Goal: Find specific page/section: Find specific page/section

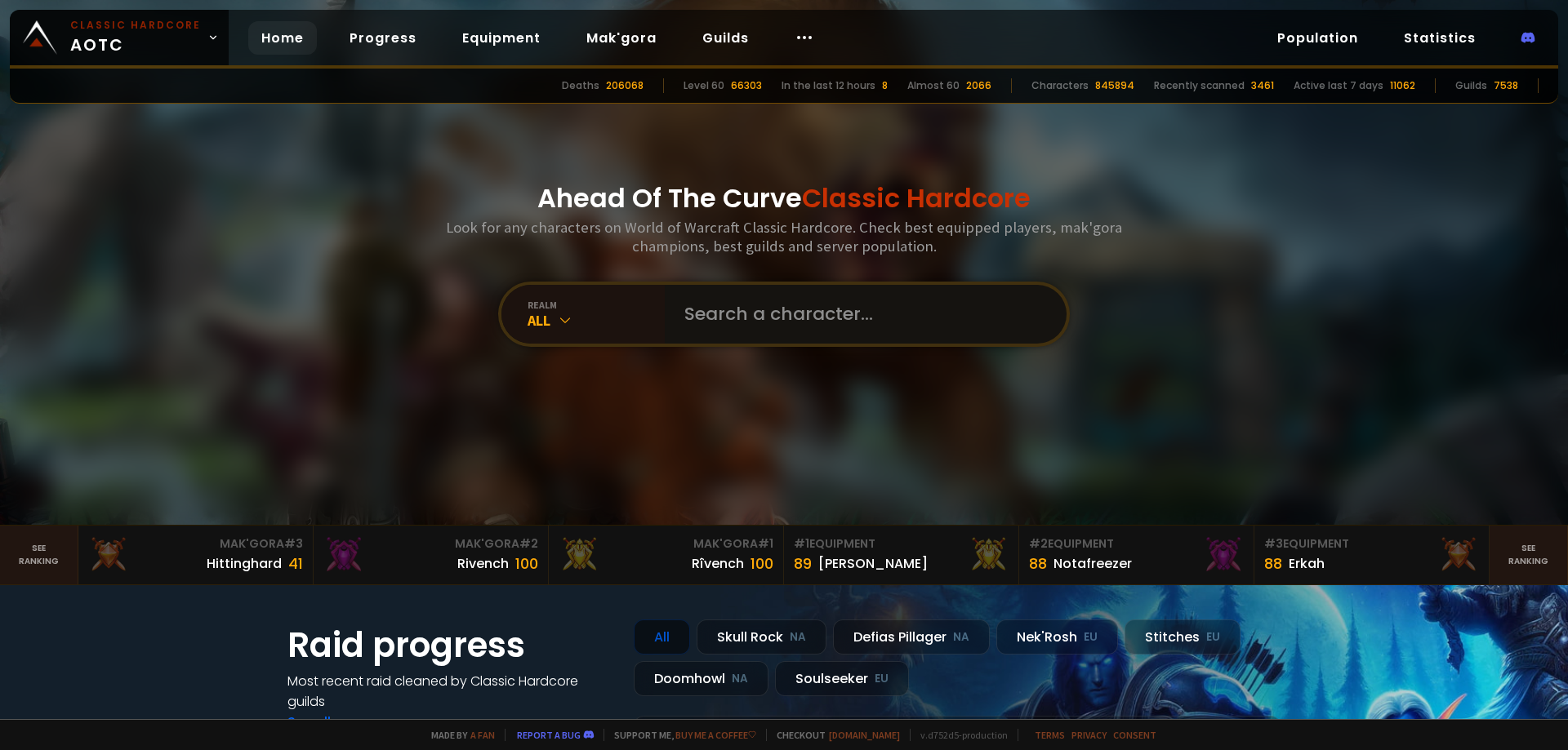
click at [739, 298] on input "text" at bounding box center [861, 315] width 372 height 59
paste input "Shatank"
type input "Shatank"
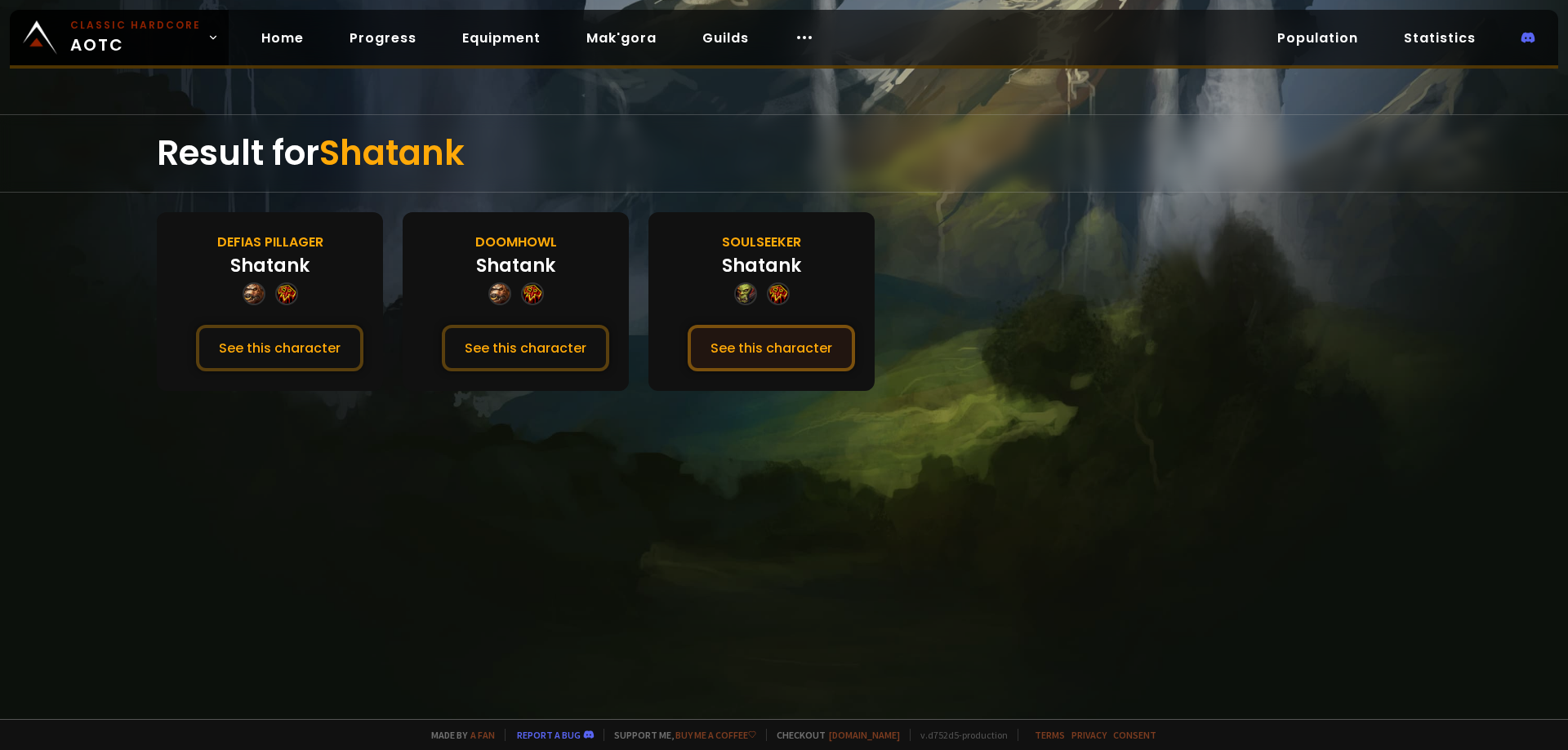
click at [787, 346] on button "See this character" at bounding box center [771, 348] width 167 height 46
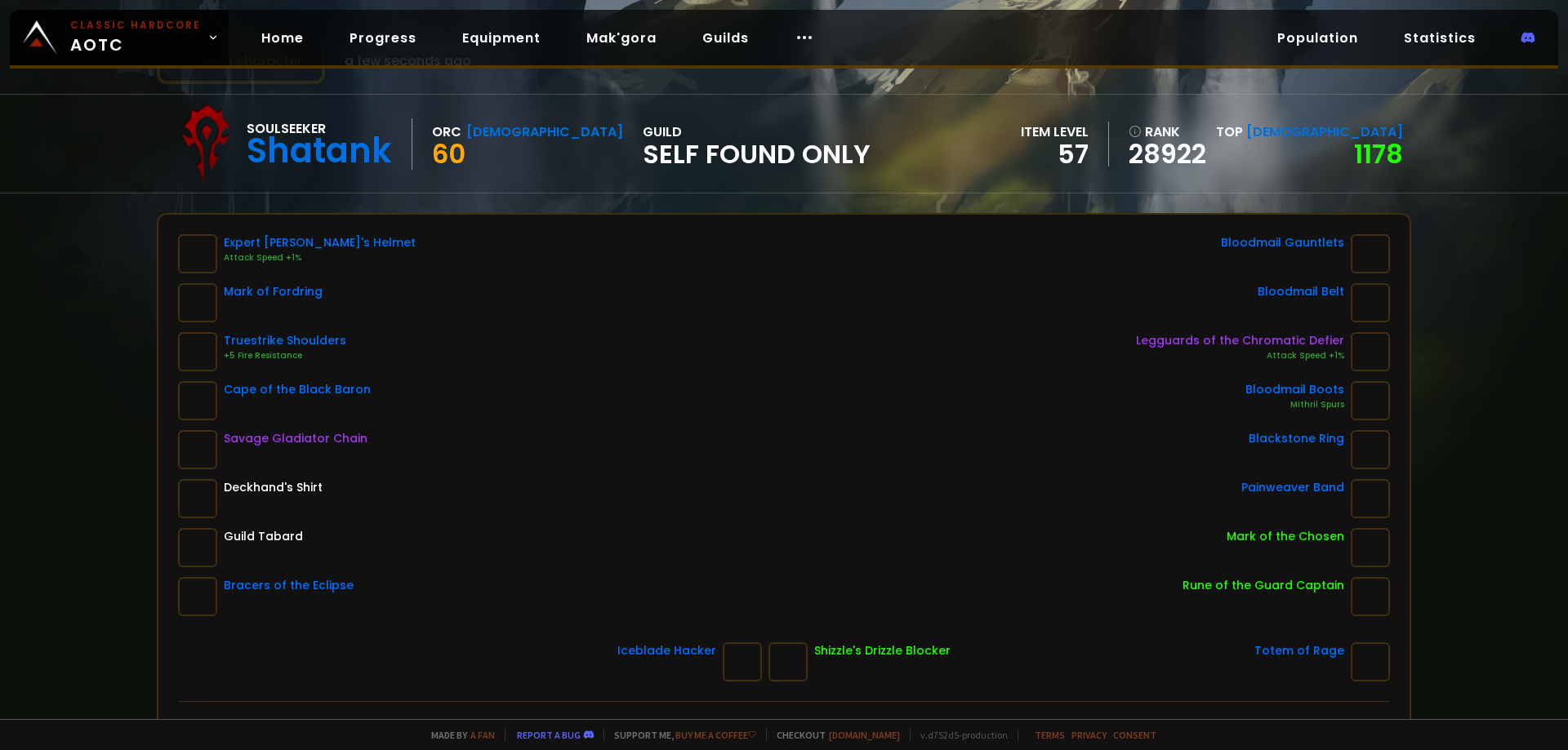
scroll to position [81, 0]
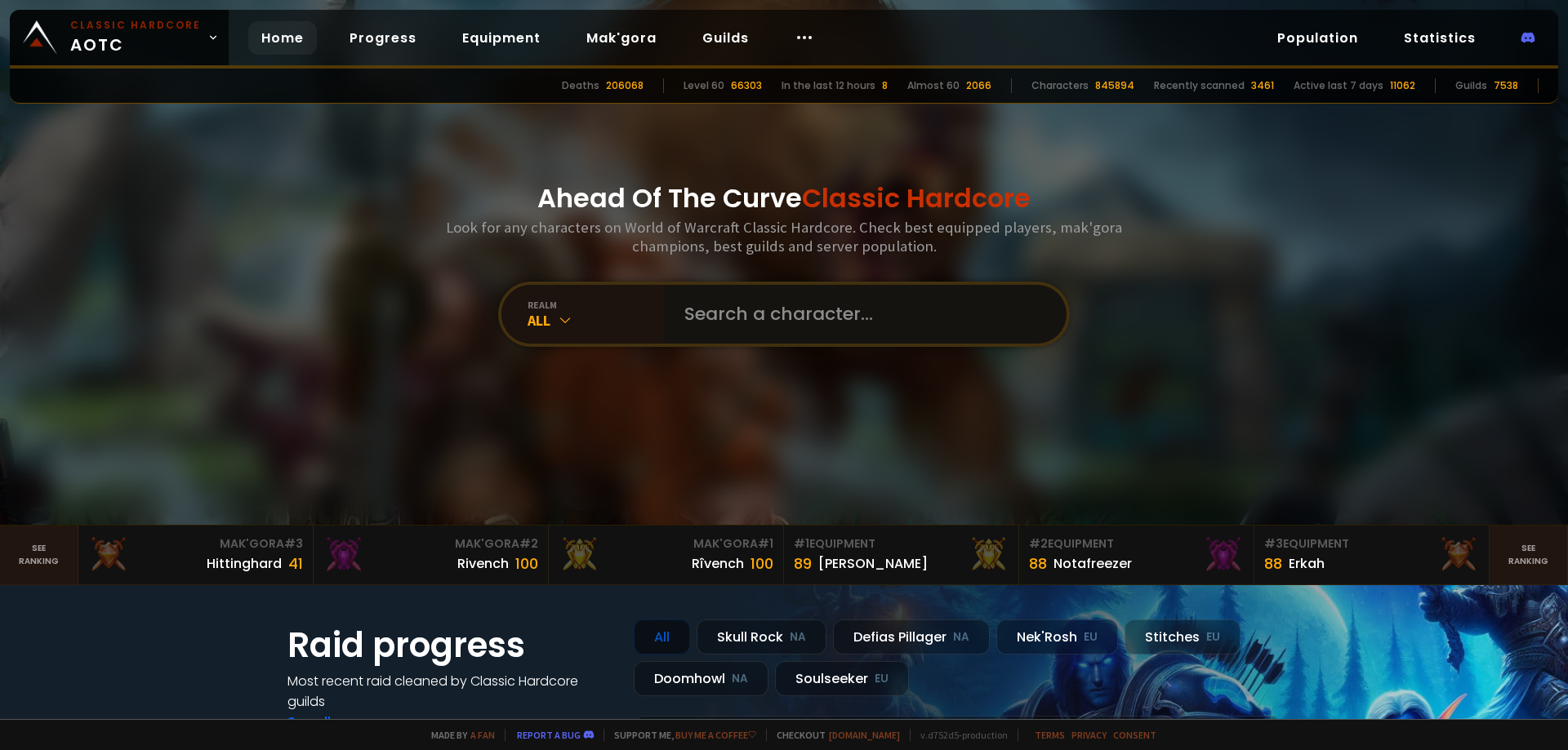
click at [720, 311] on input "text" at bounding box center [861, 315] width 372 height 59
paste input "Lebazon"
type input "Lebazon"
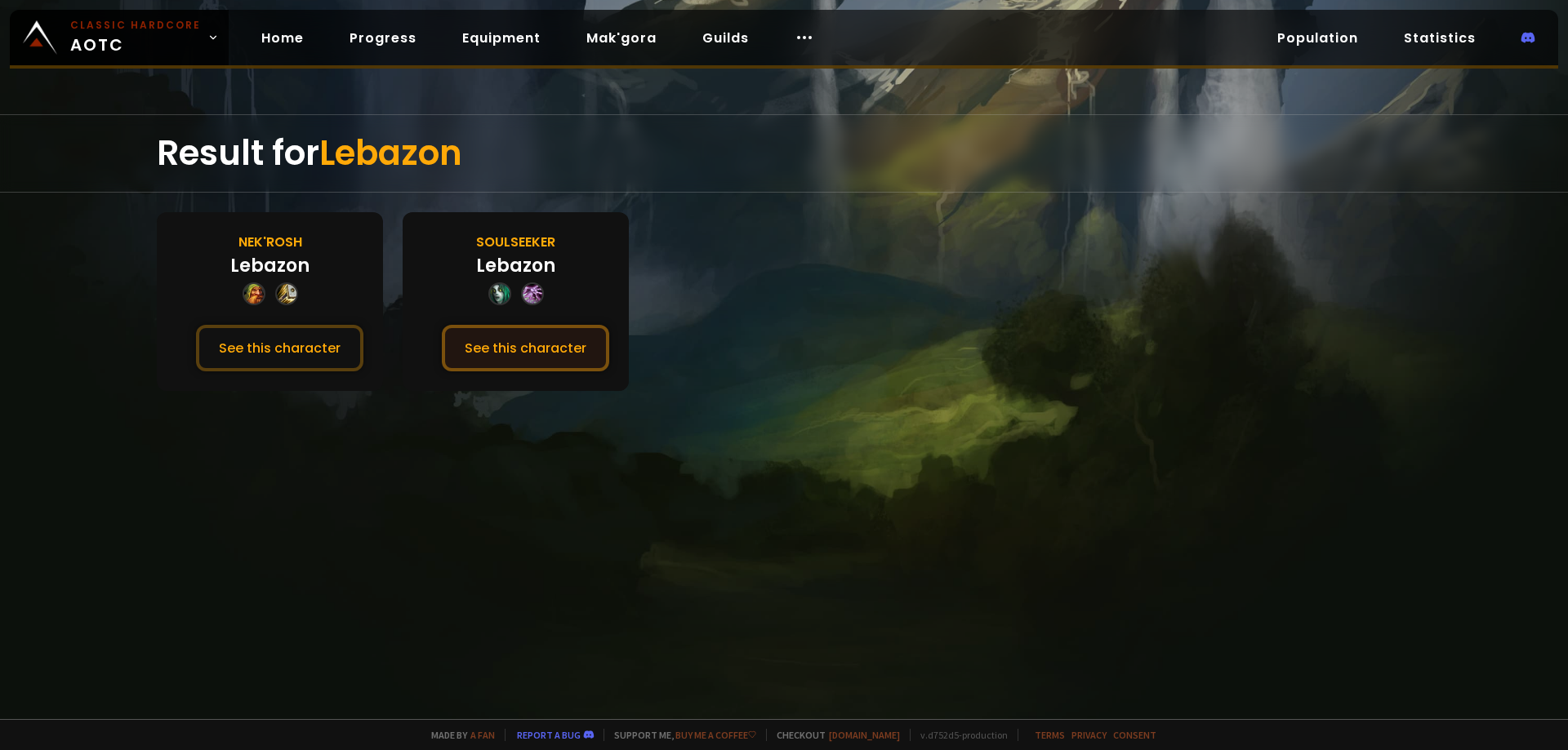
click at [557, 354] on button "See this character" at bounding box center [525, 348] width 167 height 46
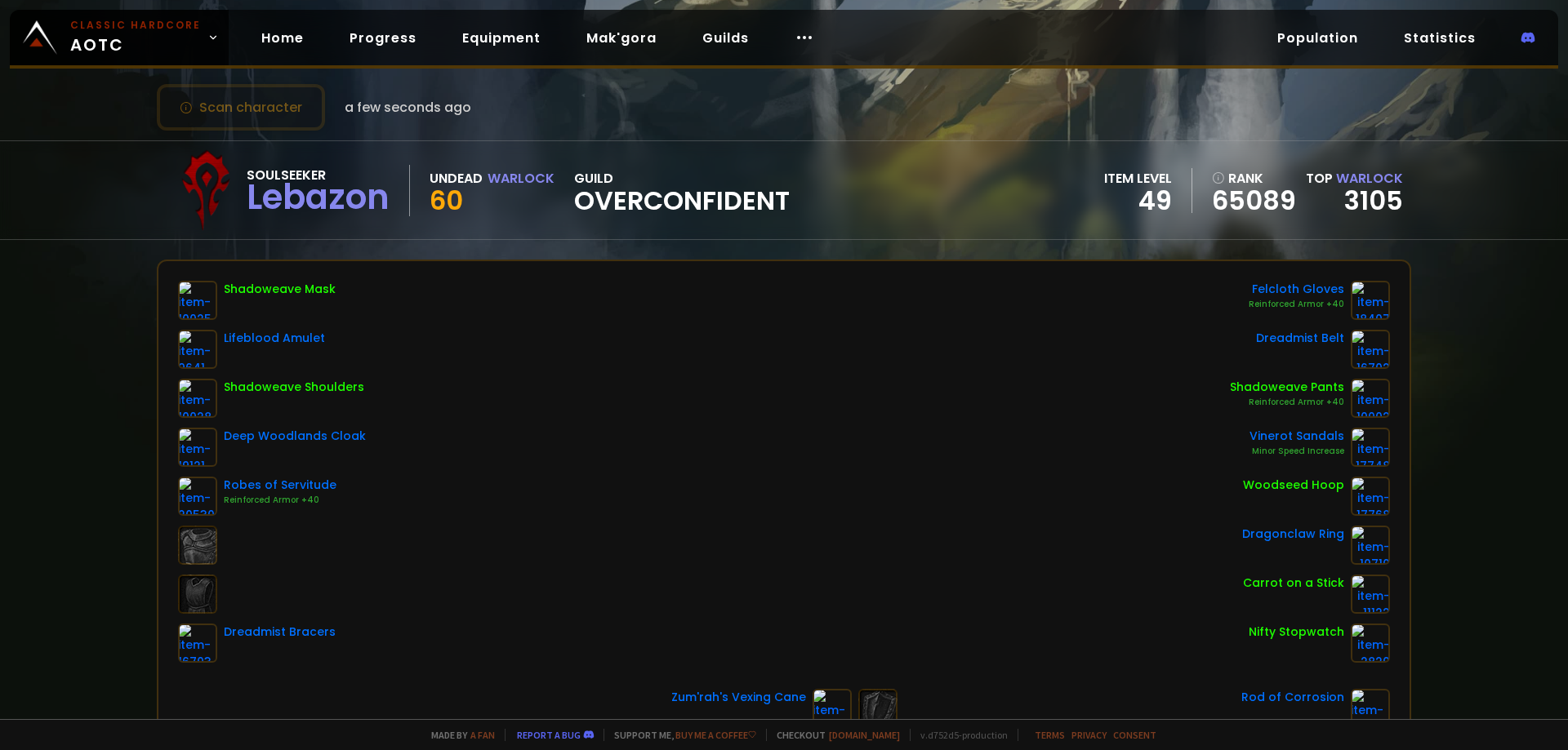
scroll to position [81, 0]
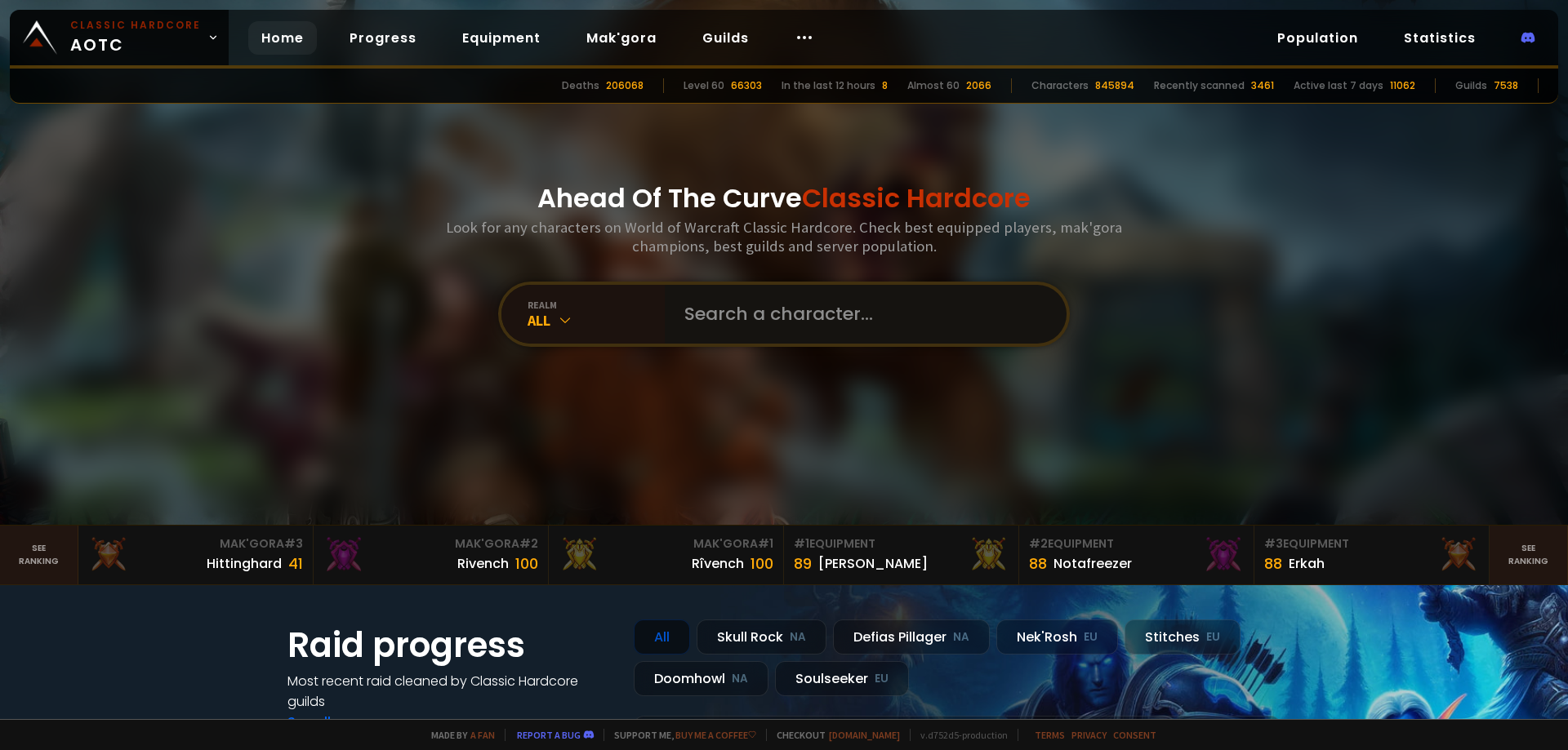
click at [715, 307] on input "text" at bounding box center [861, 315] width 372 height 59
paste input "Navahunt"
type input "Navahunt"
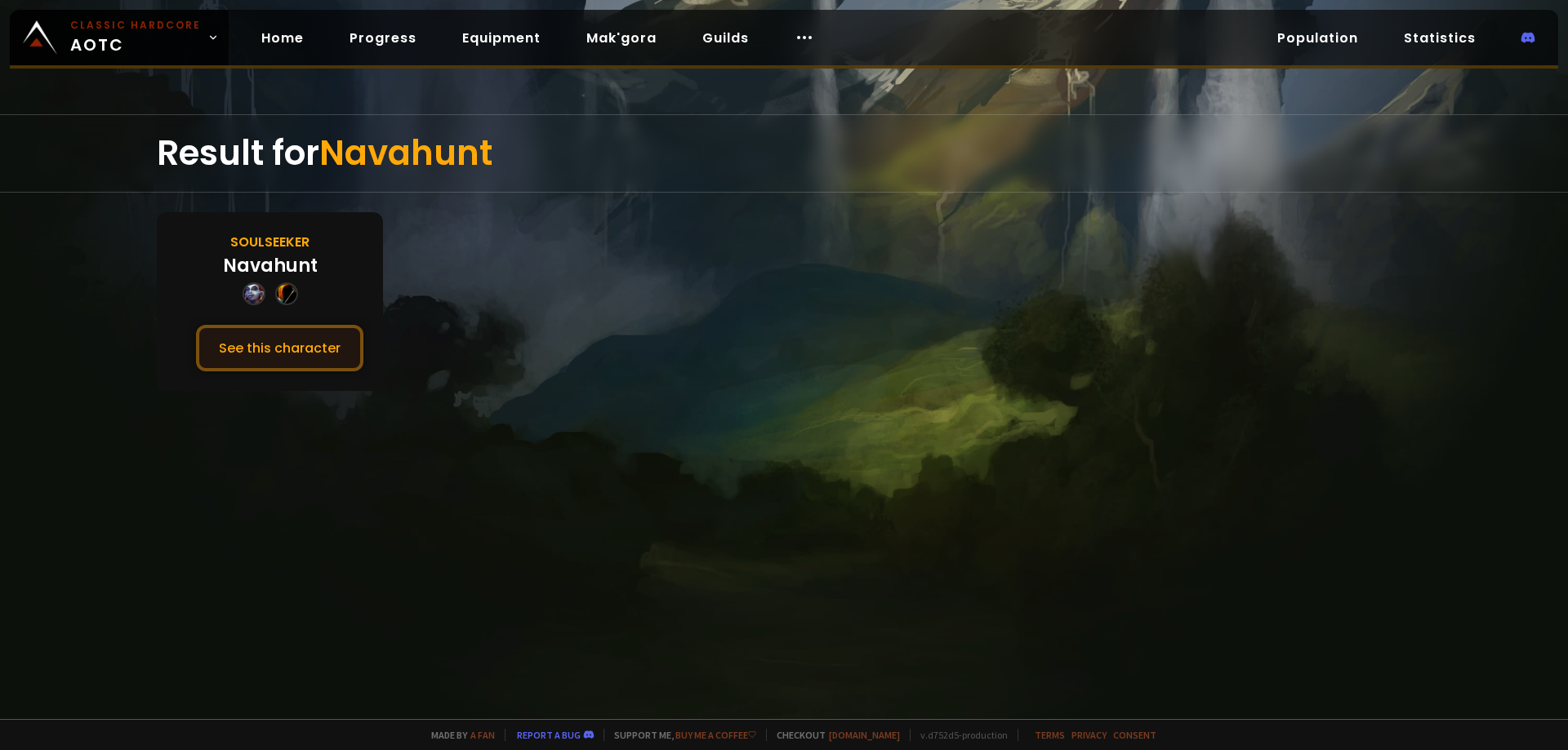
click at [298, 355] on button "See this character" at bounding box center [279, 348] width 167 height 46
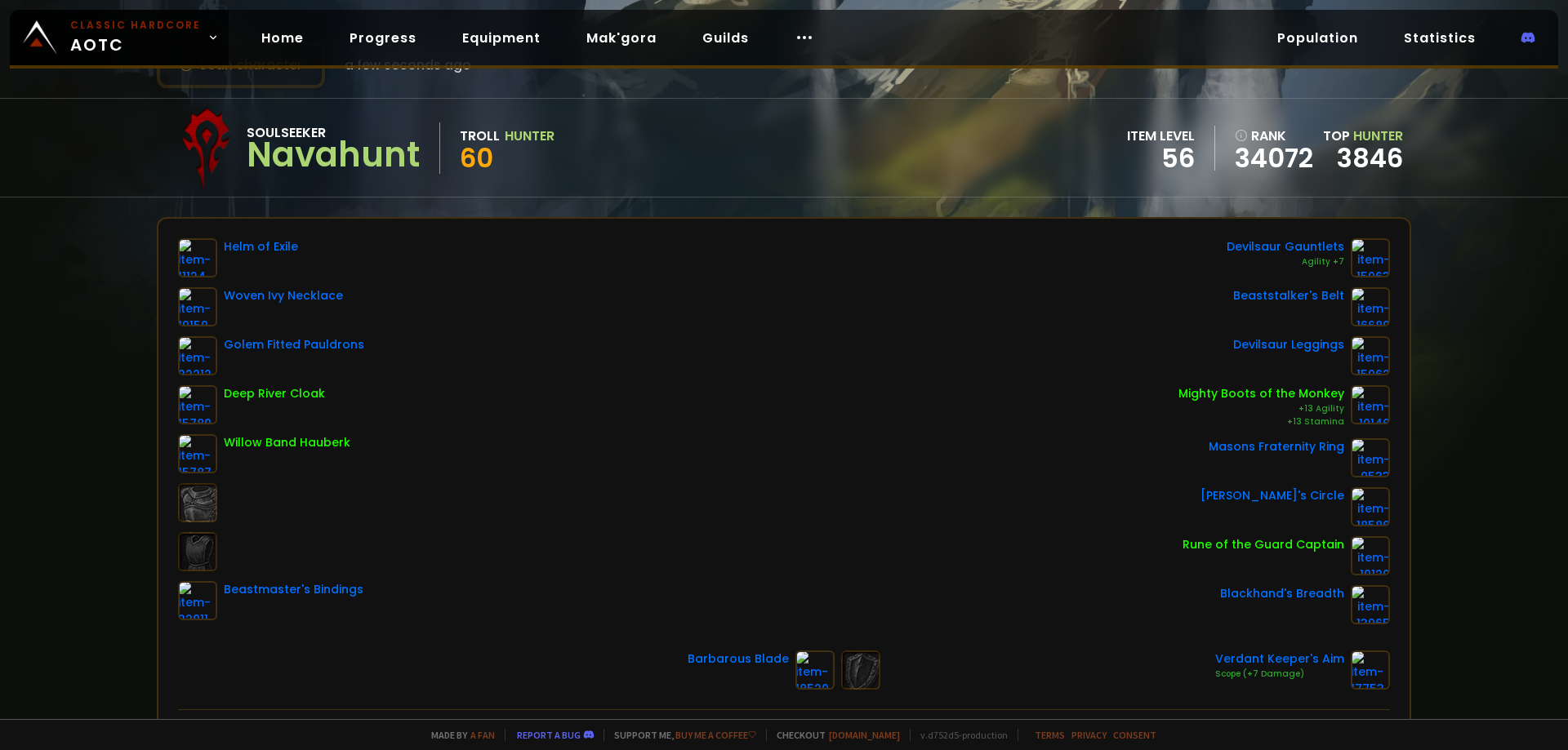
scroll to position [81, 0]
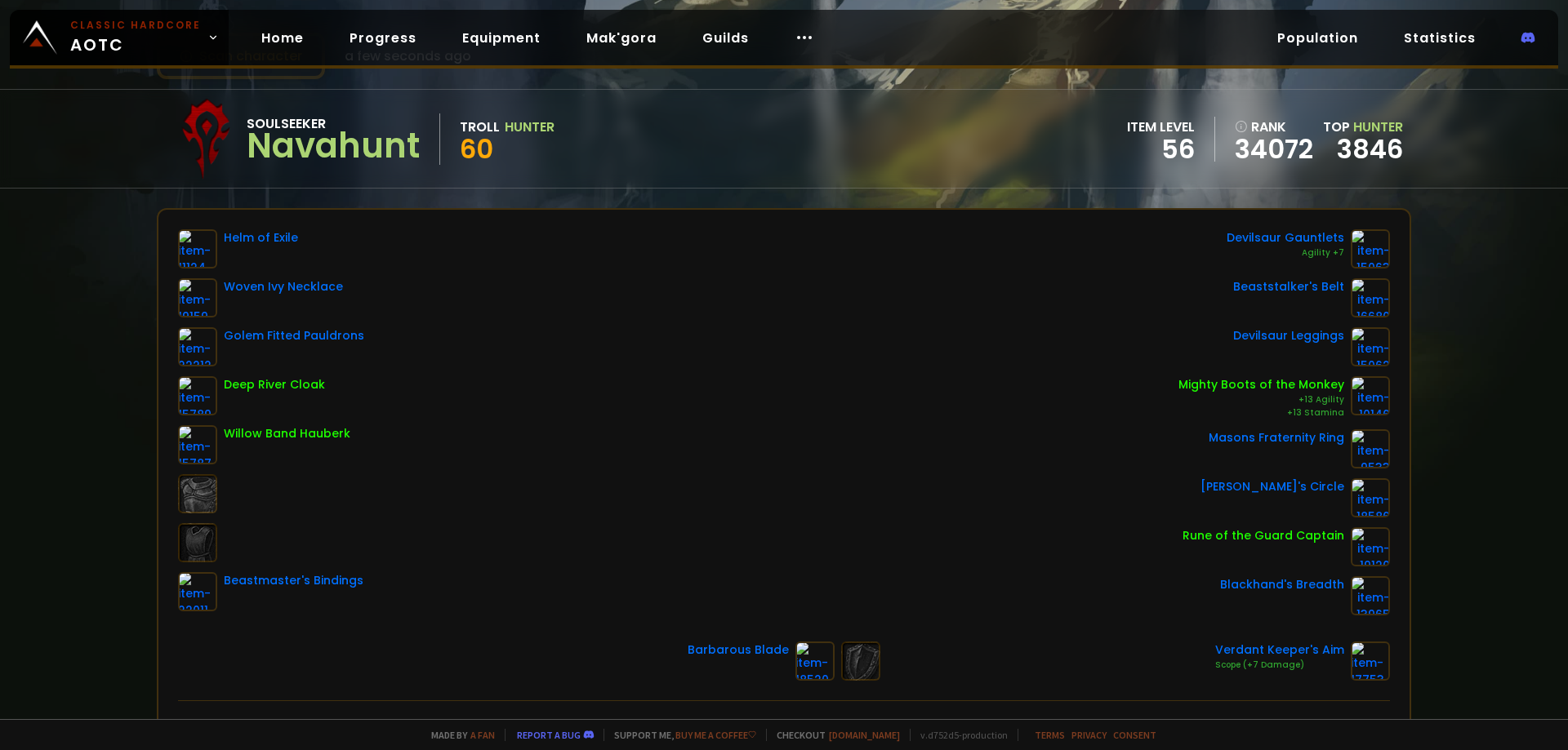
drag, startPoint x: 503, startPoint y: 236, endPoint x: 554, endPoint y: 253, distance: 53.8
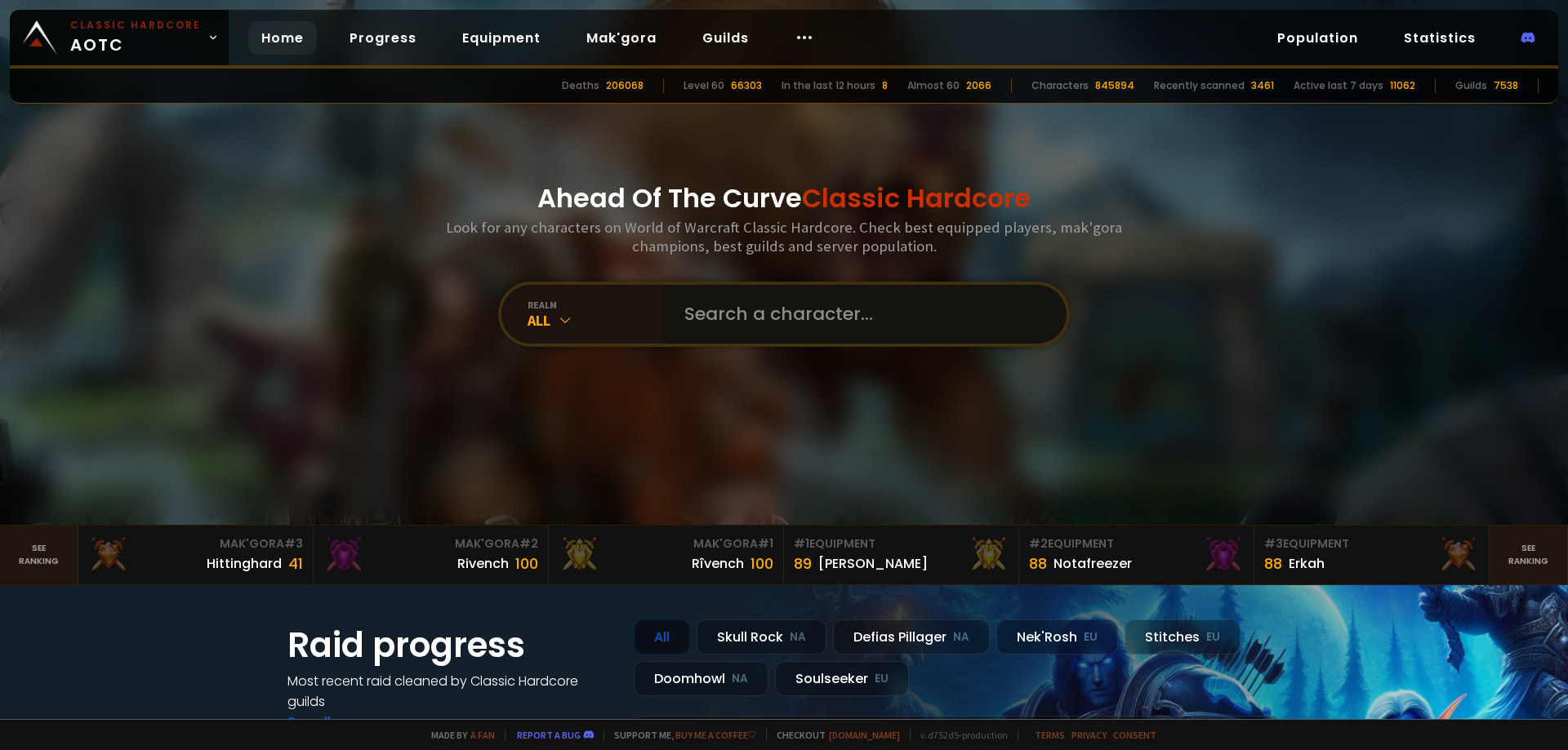
click at [726, 331] on input "text" at bounding box center [861, 315] width 372 height 59
paste input "Orkaizsolt"
type input "Orkaizsolt"
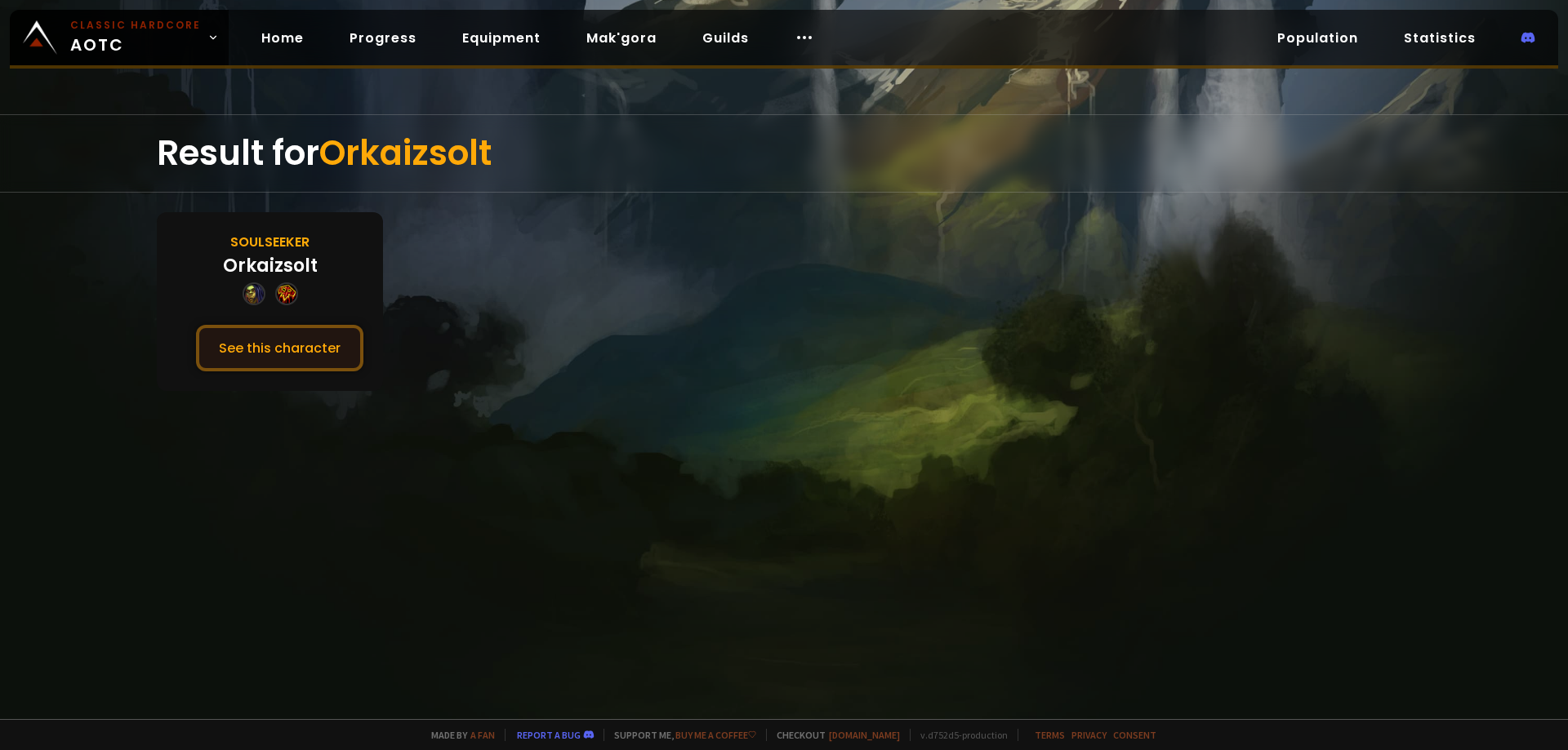
click at [284, 336] on button "See this character" at bounding box center [279, 348] width 167 height 46
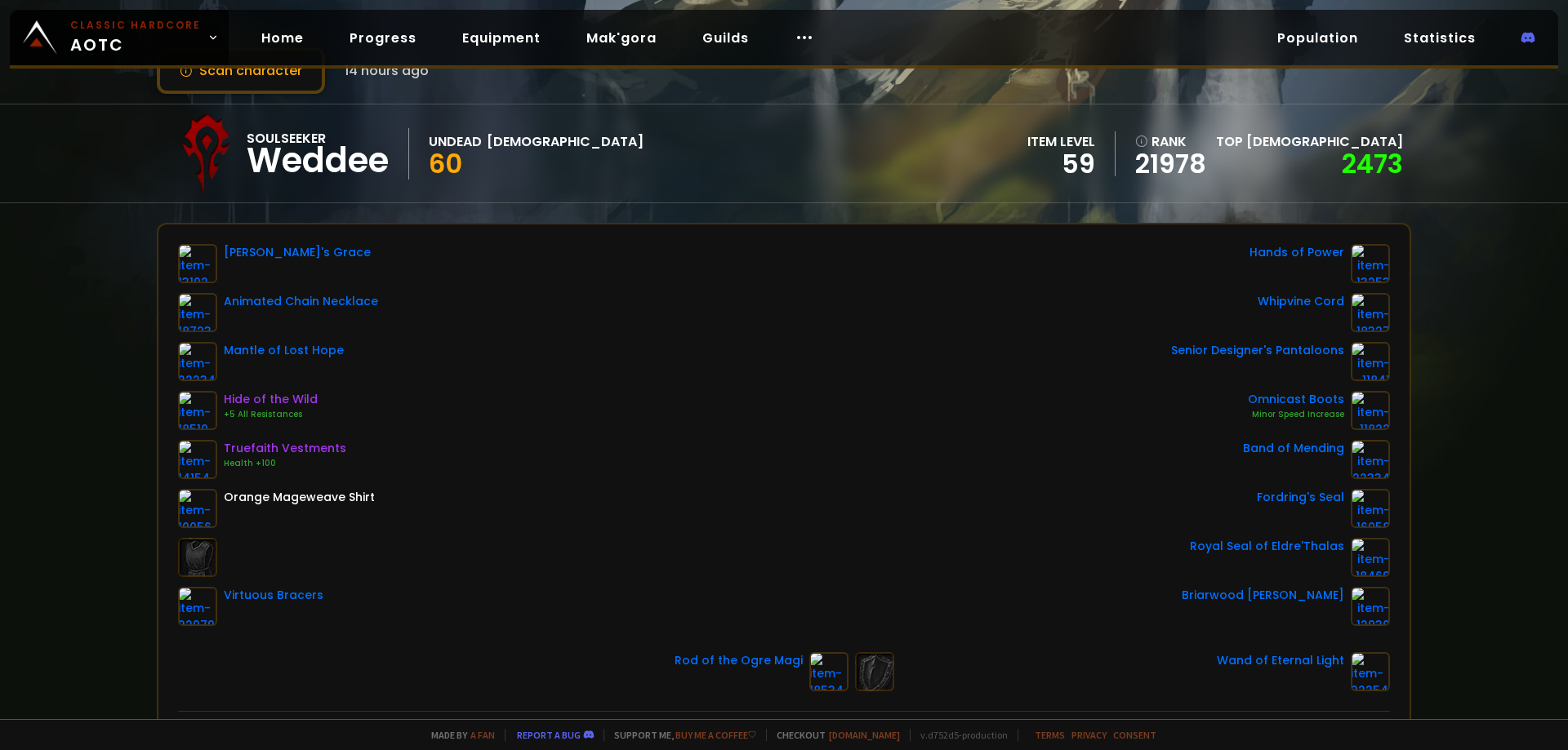
scroll to position [245, 0]
